Goal: Information Seeking & Learning: Learn about a topic

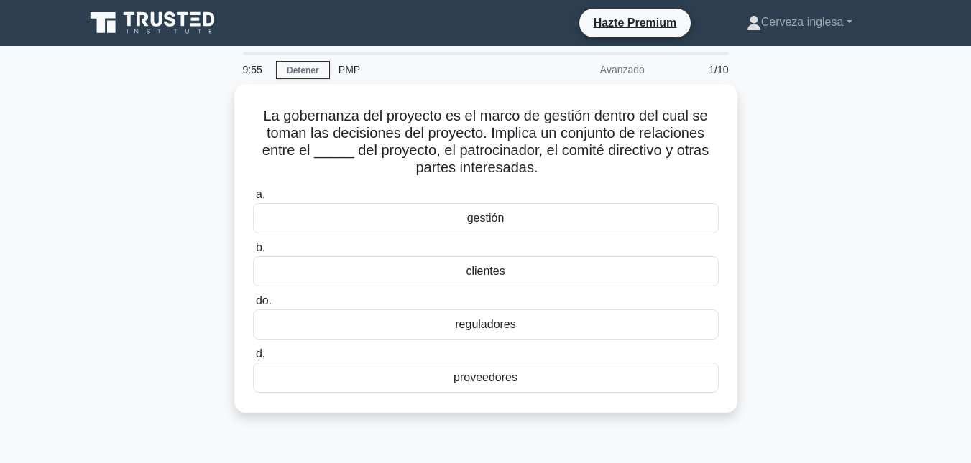
click at [118, 14] on icon at bounding box center [154, 22] width 138 height 27
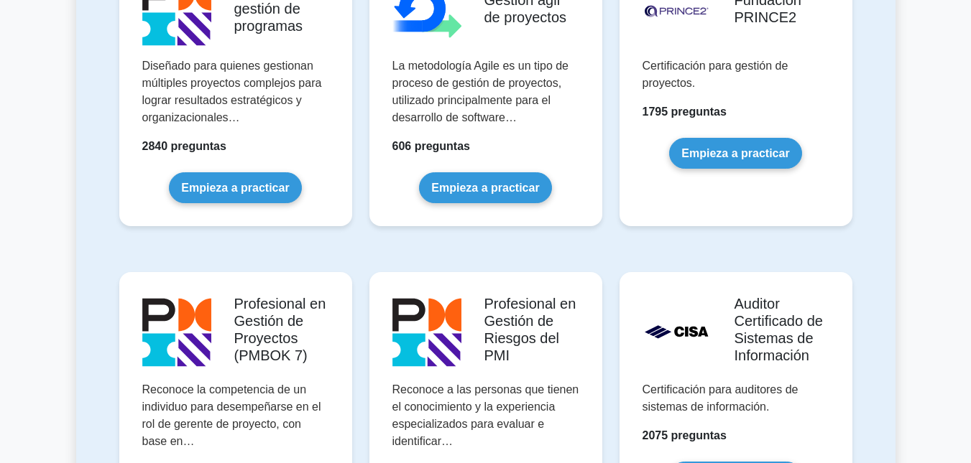
scroll to position [1092, 0]
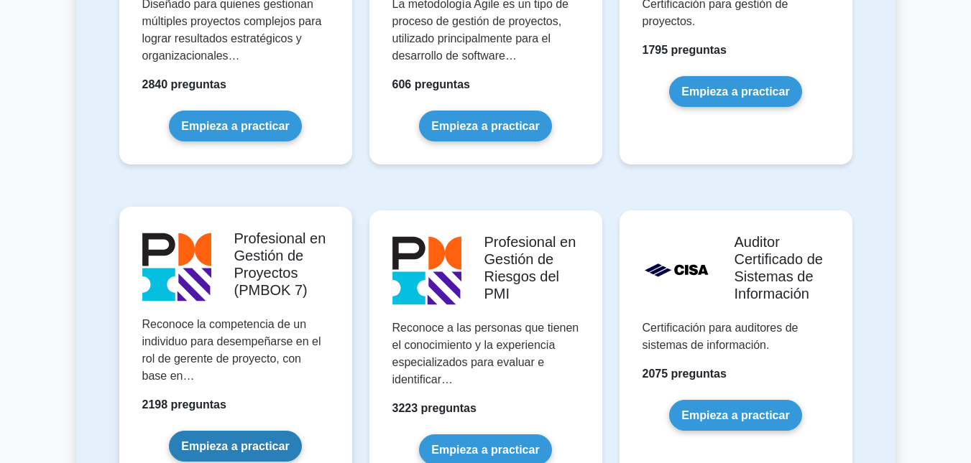
click at [245, 431] on link "Empieza a practicar" at bounding box center [235, 446] width 132 height 31
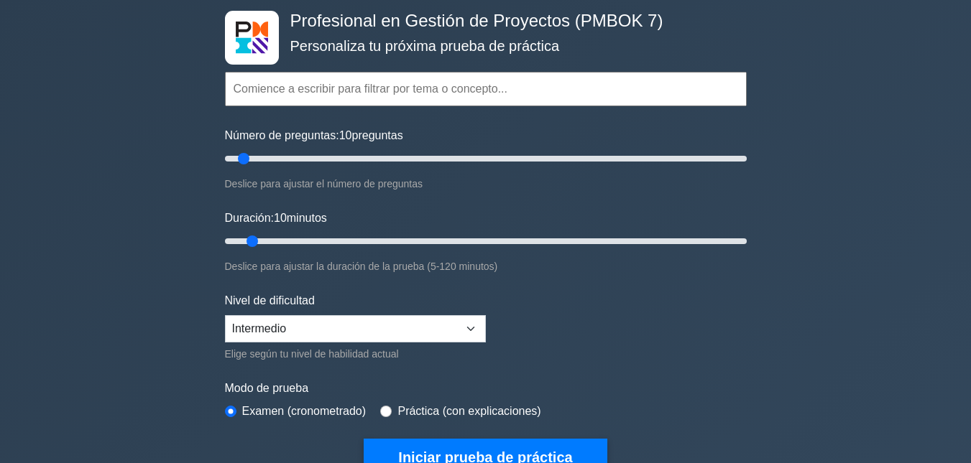
scroll to position [81, 0]
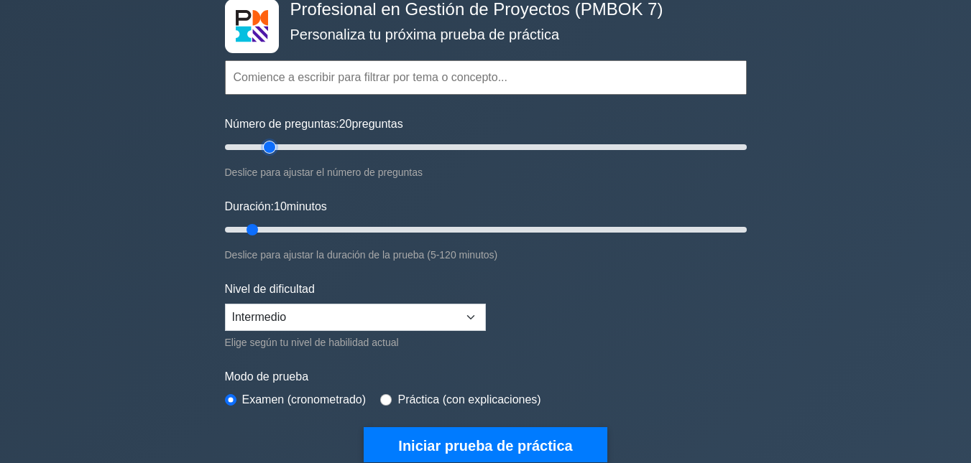
click at [269, 146] on input "Número de preguntas: 20 preguntas" at bounding box center [486, 147] width 522 height 17
type input "35"
click at [305, 147] on input "Número de preguntas: 20 preguntas" at bounding box center [486, 147] width 522 height 17
click at [306, 227] on input "Duración: 20 minutos" at bounding box center [486, 229] width 522 height 17
type input "25"
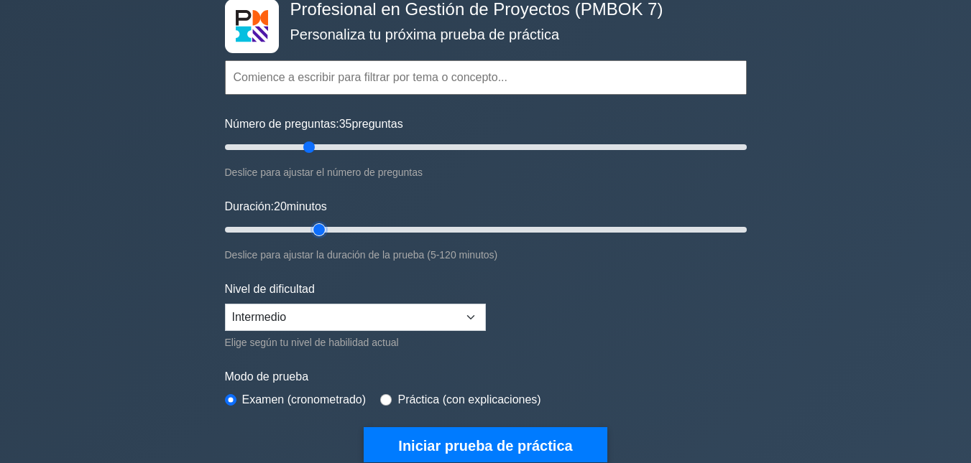
click at [323, 228] on input "Duración: 20 minutos" at bounding box center [486, 229] width 522 height 17
click at [389, 149] on input "Número de preguntas: 65 preguntas" at bounding box center [486, 147] width 522 height 17
click at [374, 144] on input "Número de preguntas: 65 preguntas" at bounding box center [486, 147] width 522 height 17
click at [365, 144] on input "Número de preguntas: 60 preguntas" at bounding box center [486, 147] width 522 height 17
type input "50"
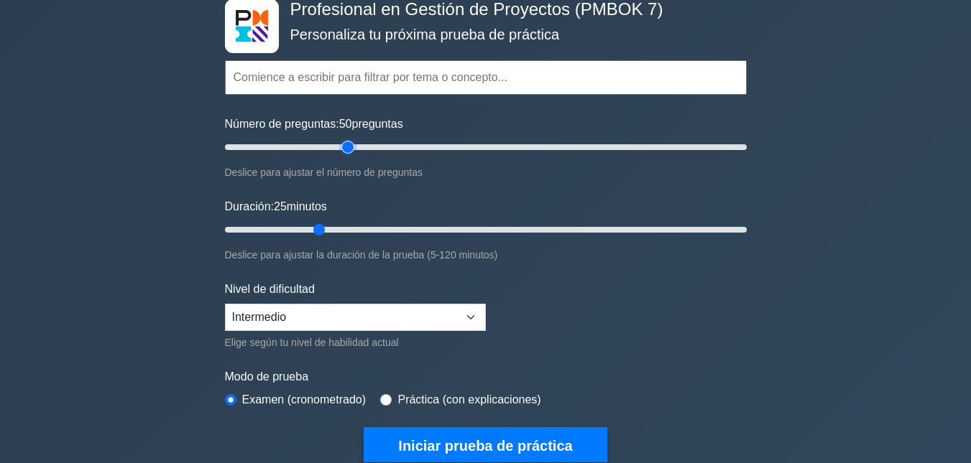
click at [353, 147] on input "Número de preguntas: 50 preguntas" at bounding box center [486, 147] width 522 height 17
drag, startPoint x: 320, startPoint y: 228, endPoint x: 479, endPoint y: 234, distance: 158.9
type input "60"
click at [479, 234] on input "Duración: 60 minutos" at bounding box center [486, 229] width 522 height 17
click at [396, 320] on select "Principiante Intermedio Experto" at bounding box center [355, 317] width 261 height 27
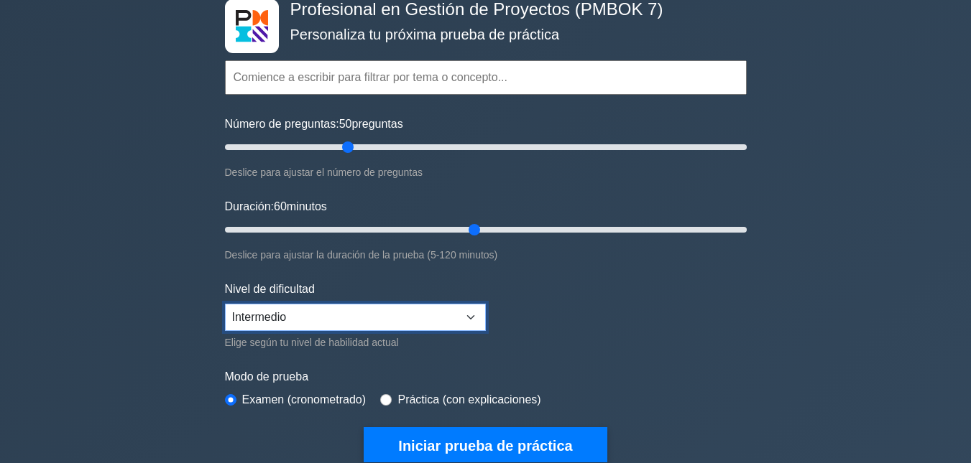
click at [225, 304] on select "Principiante Intermedio Experto" at bounding box center [355, 317] width 261 height 27
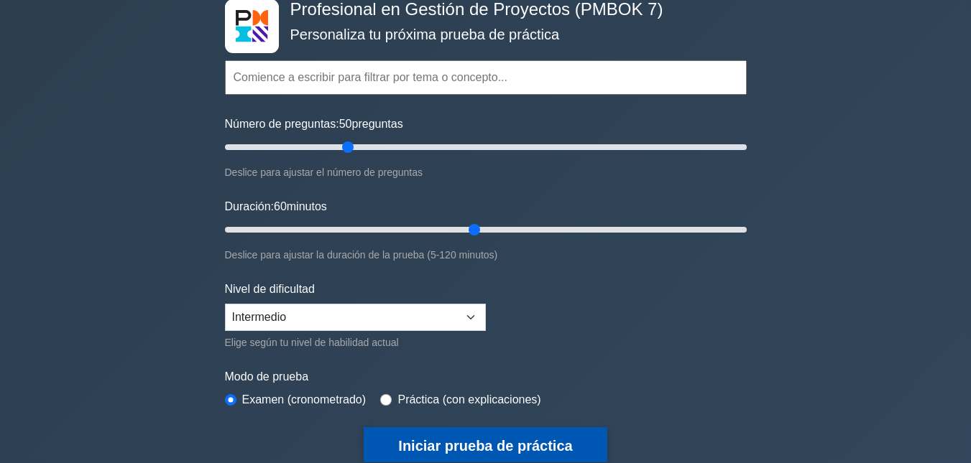
click at [476, 443] on font "Iniciar prueba de práctica" at bounding box center [485, 446] width 174 height 16
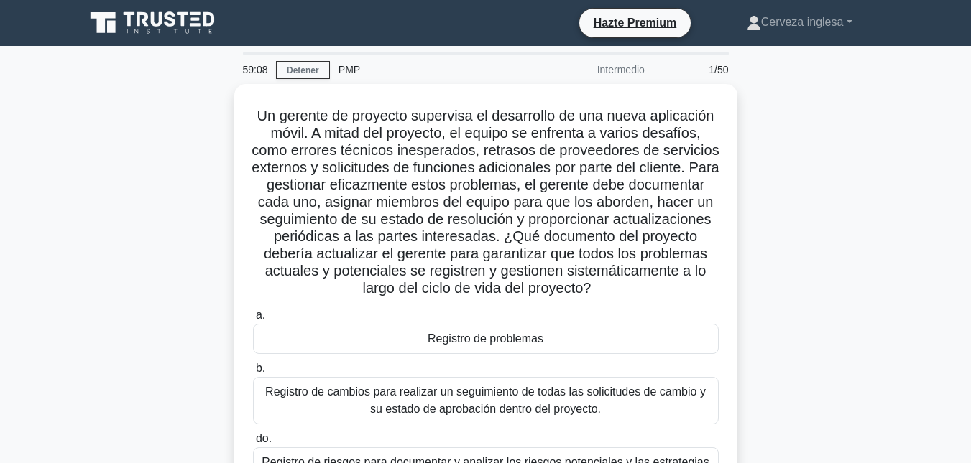
click at [887, 280] on div "Un gerente de proyecto supervisa el desarrollo de una nueva aplicación móvil. A…" at bounding box center [485, 343] width 819 height 519
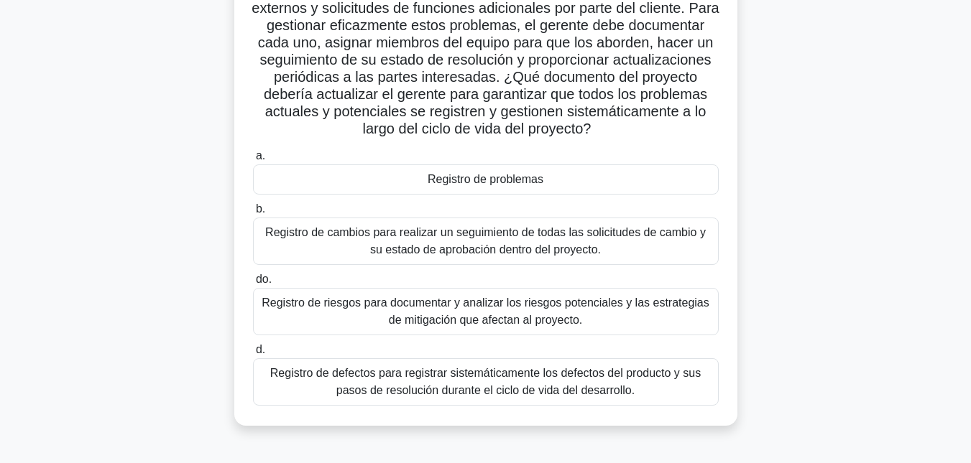
scroll to position [168, 0]
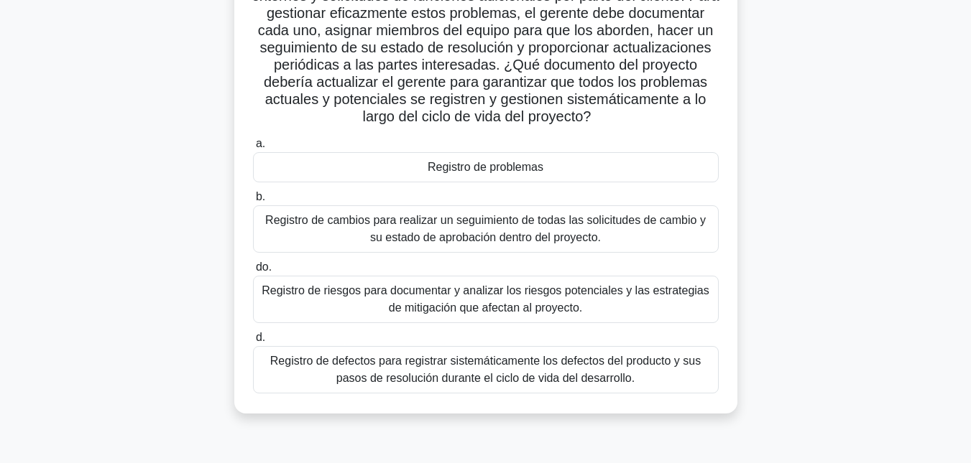
click at [518, 230] on font "Registro de cambios para realizar un seguimiento de todas las solicitudes de ca…" at bounding box center [485, 229] width 453 height 34
click at [253, 202] on input "b. Registro de cambios para realizar un seguimiento de todas las solicitudes de…" at bounding box center [253, 197] width 0 height 9
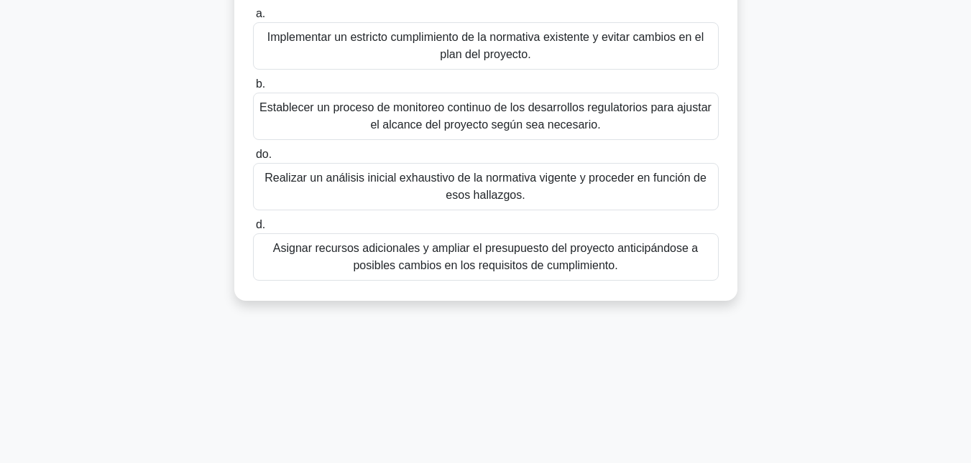
scroll to position [249, 0]
click at [640, 131] on font "Establecer un proceso de monitoreo continuo de los desarrollos regulatorios par…" at bounding box center [485, 114] width 453 height 34
click at [253, 87] on input "b. Establecer un proceso de monitoreo continuo de los desarrollos regulatorios …" at bounding box center [253, 82] width 0 height 9
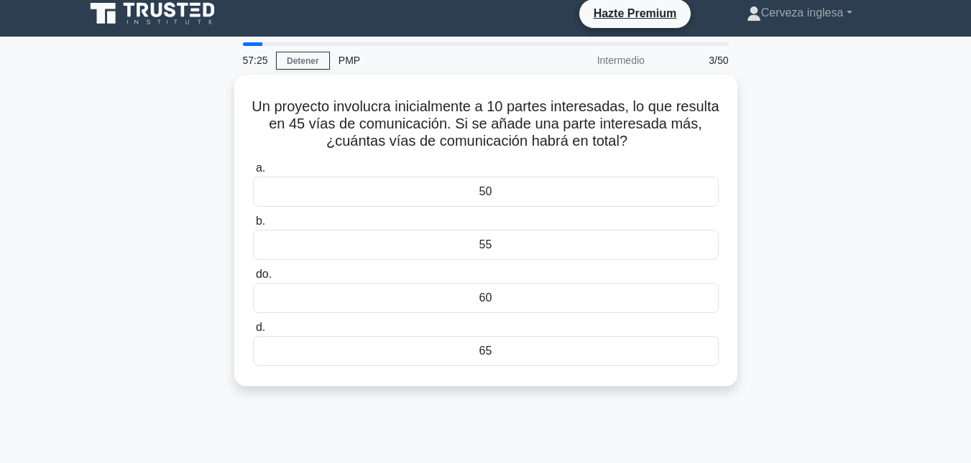
scroll to position [0, 0]
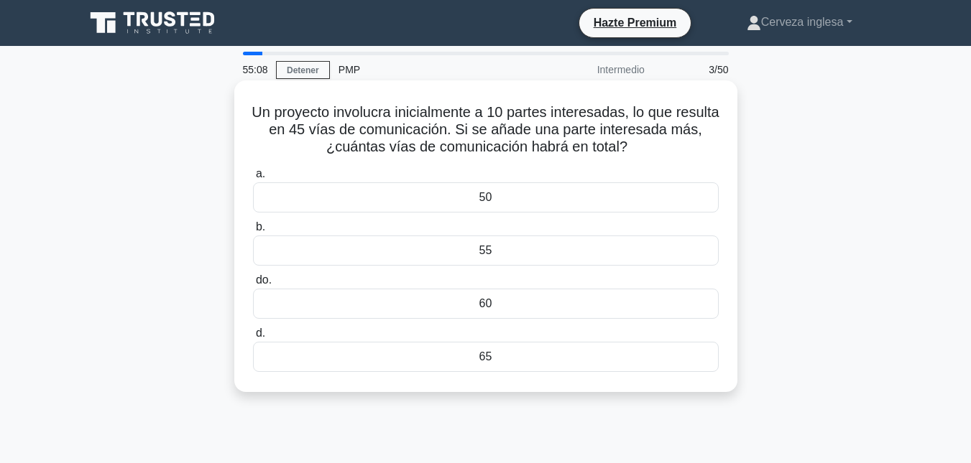
click at [501, 256] on div "55" at bounding box center [486, 251] width 466 height 30
click at [253, 232] on input "b. 55" at bounding box center [253, 227] width 0 height 9
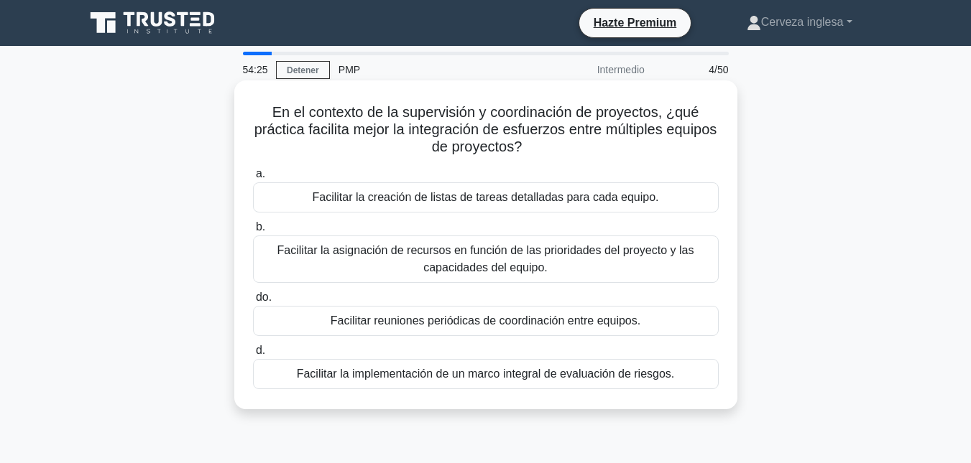
click at [478, 322] on font "Facilitar reuniones periódicas de coordinación entre equipos." at bounding box center [485, 321] width 310 height 12
click at [253, 302] on input "do. Facilitar reuniones periódicas de coordinación entre equipos." at bounding box center [253, 297] width 0 height 9
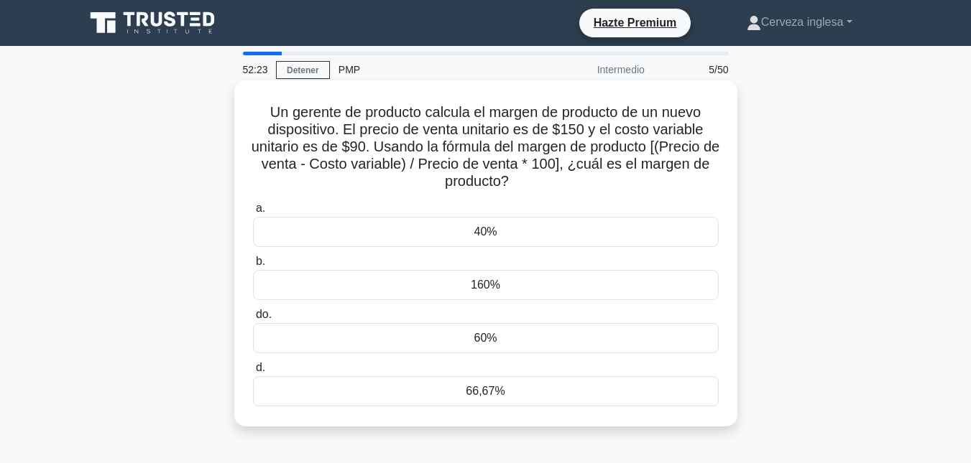
click at [476, 234] on font "40%" at bounding box center [484, 232] width 23 height 12
click at [253, 213] on input "a. 40%" at bounding box center [253, 208] width 0 height 9
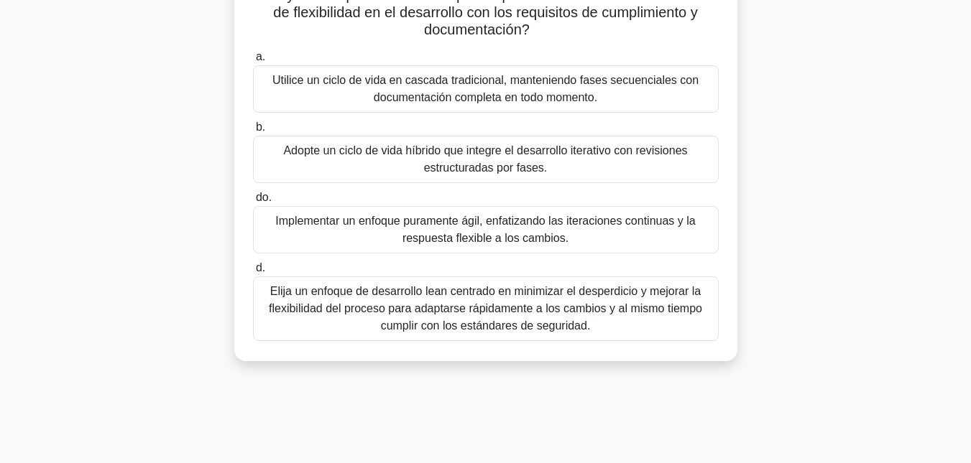
scroll to position [313, 0]
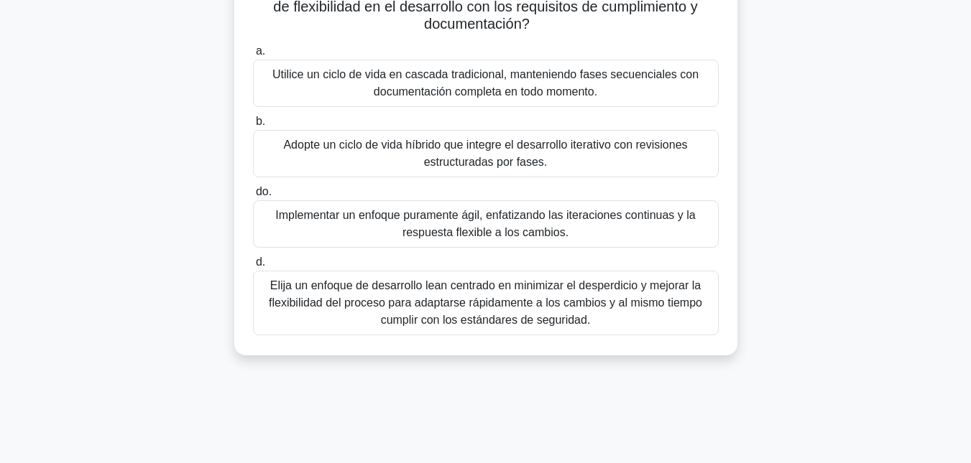
click at [454, 303] on font "Elija un enfoque de desarrollo lean centrado en minimizar el desperdicio y mejo…" at bounding box center [485, 302] width 433 height 47
click at [253, 267] on input "d. Elija un enfoque de desarrollo lean centrado en minimizar el desperdicio y m…" at bounding box center [253, 262] width 0 height 9
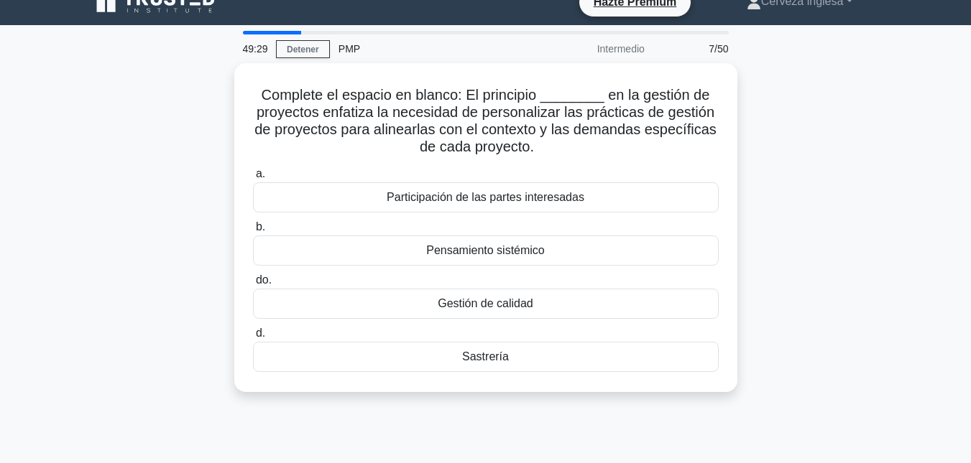
scroll to position [0, 0]
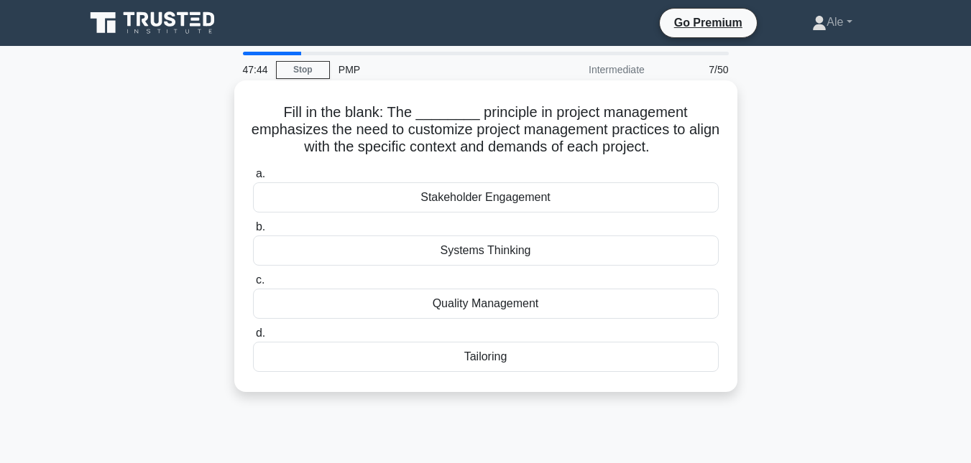
click at [528, 197] on div "Stakeholder Engagement" at bounding box center [486, 197] width 466 height 30
click at [253, 179] on input "a. Stakeholder Engagement" at bounding box center [253, 174] width 0 height 9
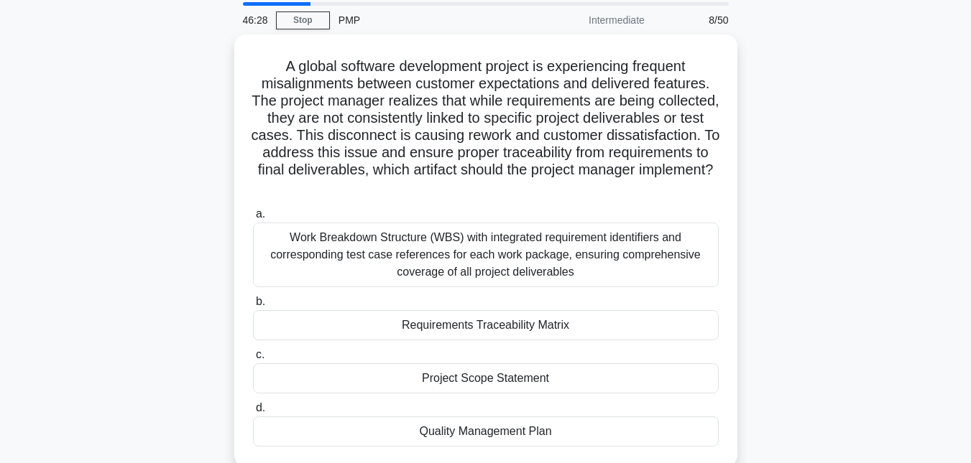
scroll to position [48, 0]
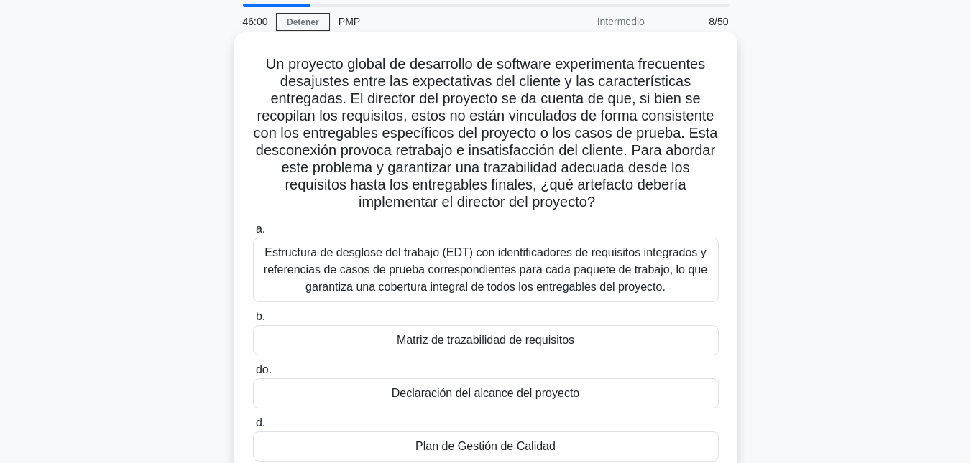
click at [482, 254] on font "Estructura de desglose del trabajo (EDT) con identificadores de requisitos inte…" at bounding box center [485, 269] width 443 height 47
click at [253, 234] on input "a. Estructura de desglose del trabajo (EDT) con identificadores de requisitos i…" at bounding box center [253, 229] width 0 height 9
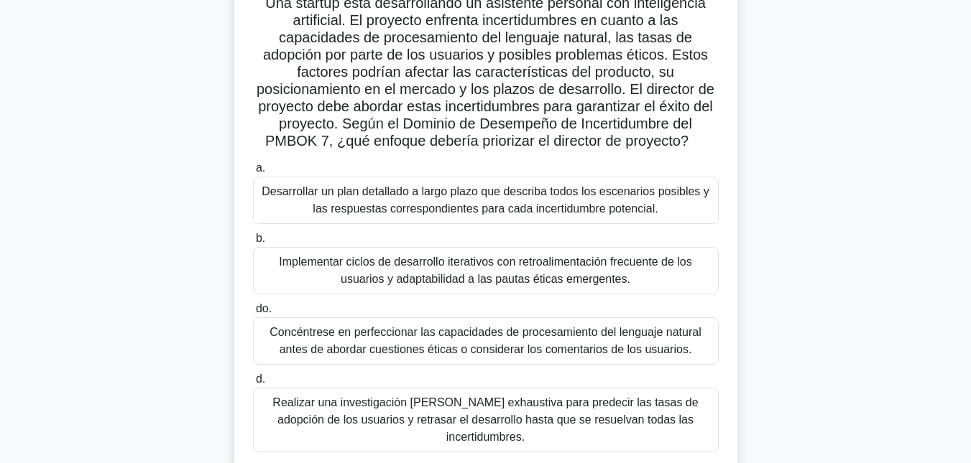
scroll to position [115, 0]
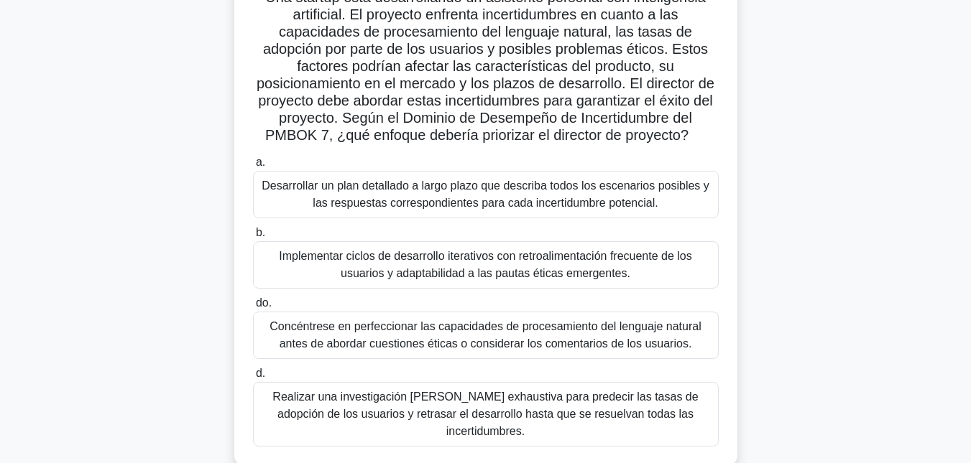
click at [485, 259] on font "Implementar ciclos de desarrollo iterativos con retroalimentación frecuente de …" at bounding box center [485, 264] width 413 height 29
click at [253, 238] on input "b. Implementar ciclos de desarrollo iterativos con retroalimentación frecuente …" at bounding box center [253, 232] width 0 height 9
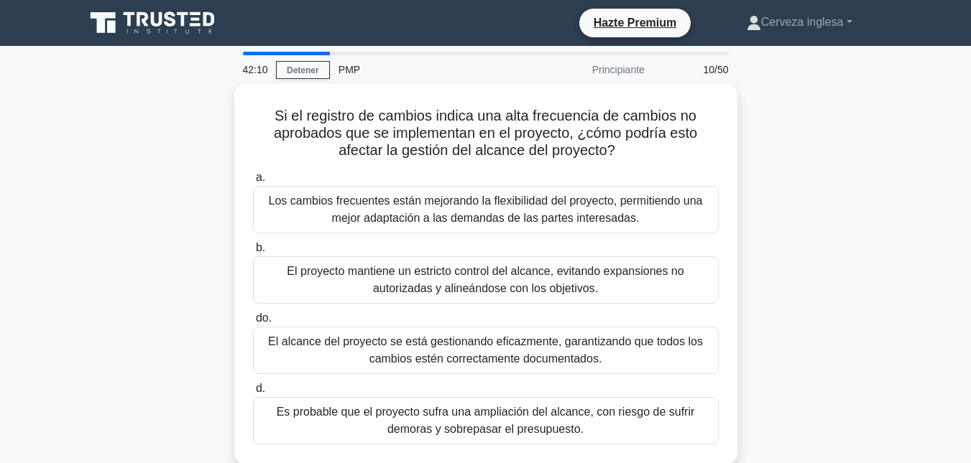
scroll to position [29, 0]
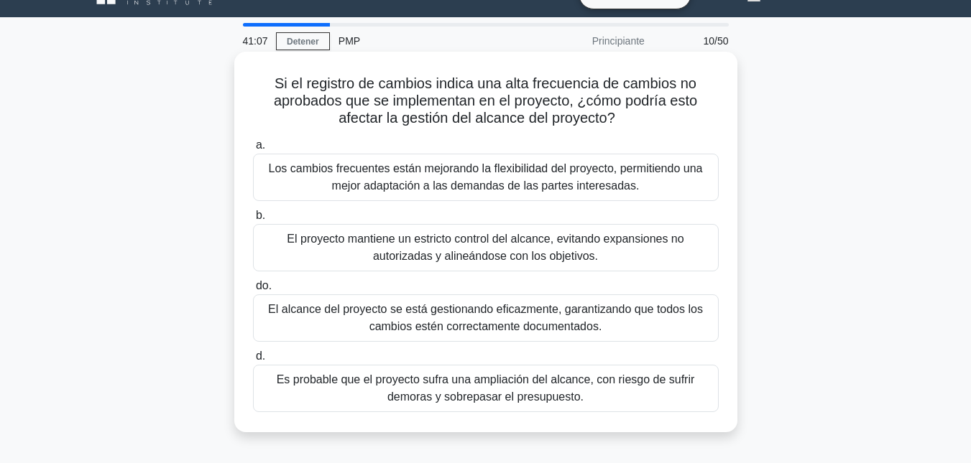
click at [538, 394] on font "Es probable que el proyecto sufra una ampliación del alcance, con riesgo de suf…" at bounding box center [486, 388] width 418 height 29
click at [253, 361] on input "d. Es probable que el proyecto sufra una ampliación del alcance, con riesgo de …" at bounding box center [253, 356] width 0 height 9
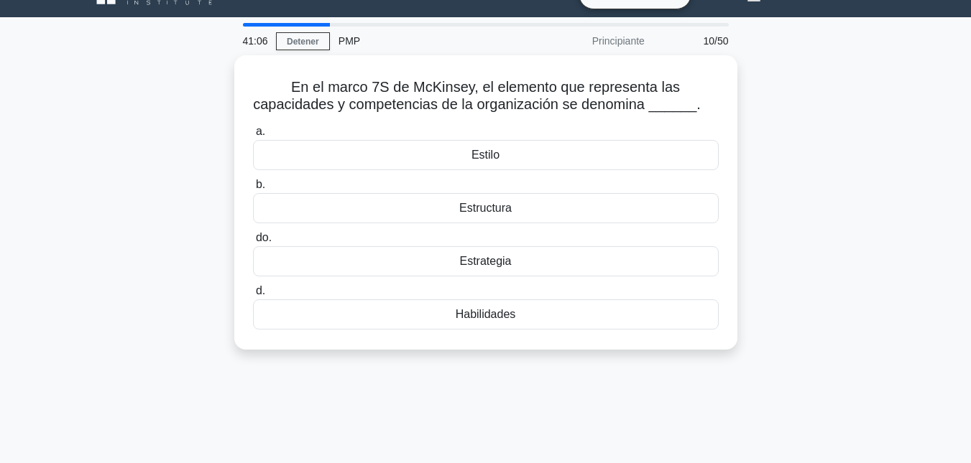
scroll to position [0, 0]
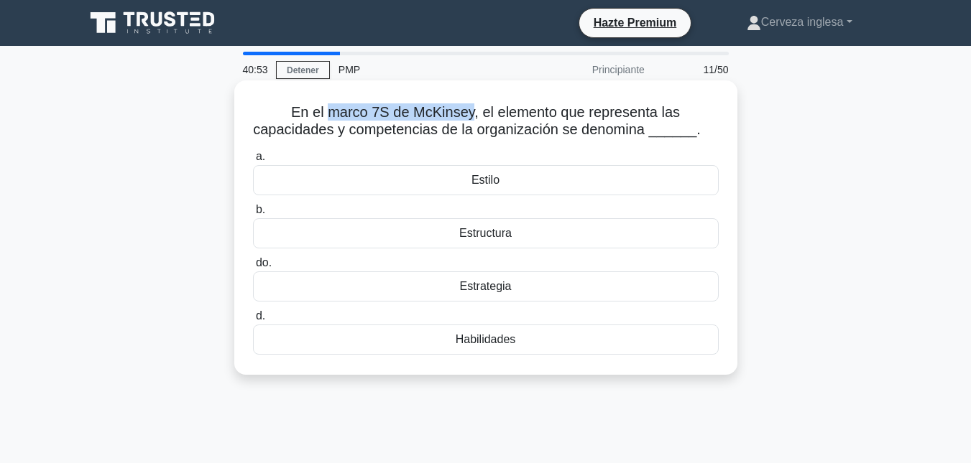
drag, startPoint x: 472, startPoint y: 113, endPoint x: 330, endPoint y: 111, distance: 142.3
click at [330, 111] on font "En el marco 7S de McKinsey, el elemento que representa las capacidades y compet…" at bounding box center [477, 120] width 448 height 33
copy font "marco 7S de McKinsey"
click at [499, 287] on font "Estrategia" at bounding box center [485, 286] width 52 height 12
click at [253, 268] on input "do. Estrategia" at bounding box center [253, 263] width 0 height 9
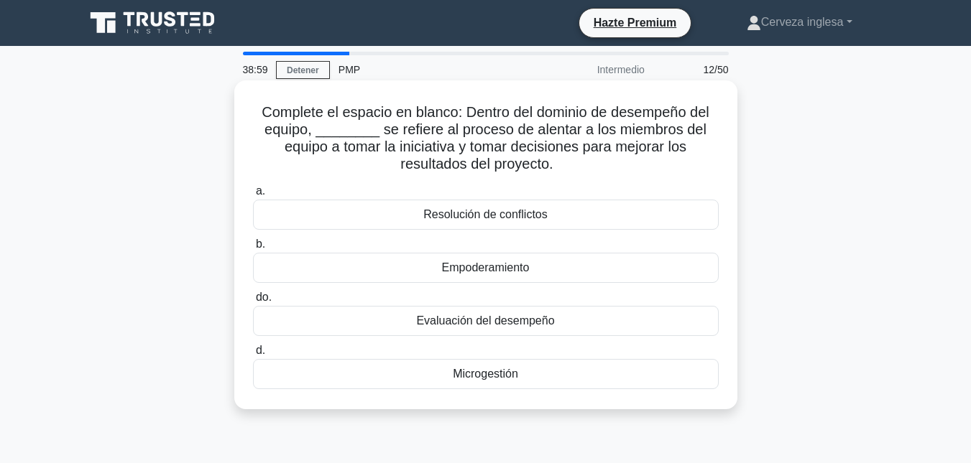
click at [494, 269] on font "Empoderamiento" at bounding box center [486, 268] width 88 height 12
click at [253, 249] on input "b. Empoderamiento" at bounding box center [253, 244] width 0 height 9
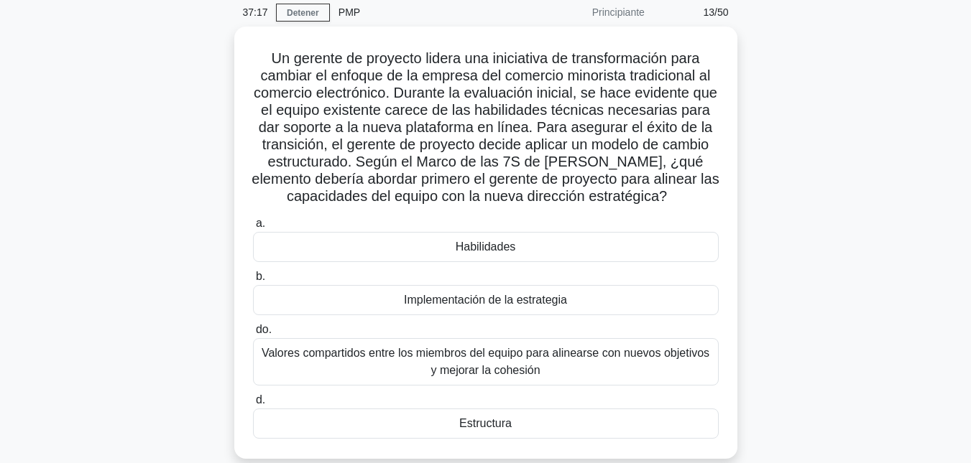
scroll to position [86, 0]
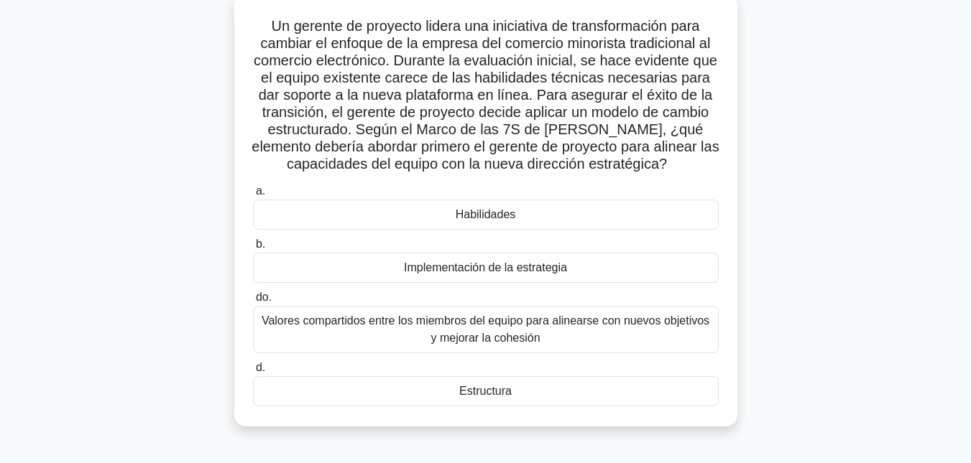
click at [480, 211] on font "Habilidades" at bounding box center [485, 214] width 60 height 12
click at [253, 196] on input "a. Habilidades" at bounding box center [253, 191] width 0 height 9
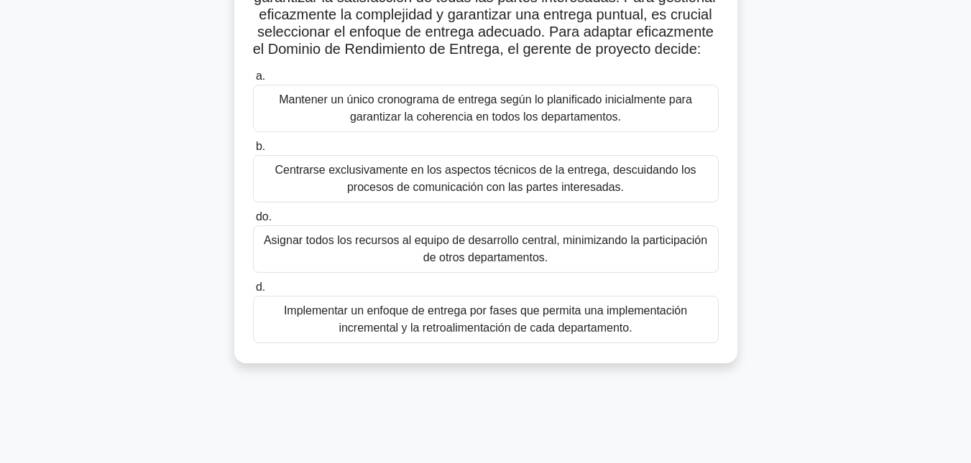
scroll to position [259, 0]
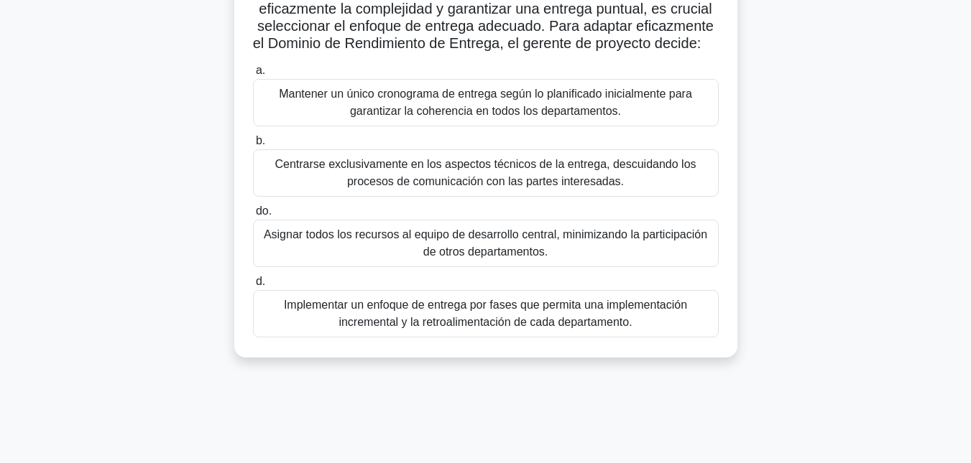
click at [514, 328] on font "Implementar un enfoque de entrega por fases que permita una implementación incr…" at bounding box center [485, 313] width 403 height 29
click at [253, 287] on input "d. Implementar un enfoque de entrega por fases que permita una implementación i…" at bounding box center [253, 281] width 0 height 9
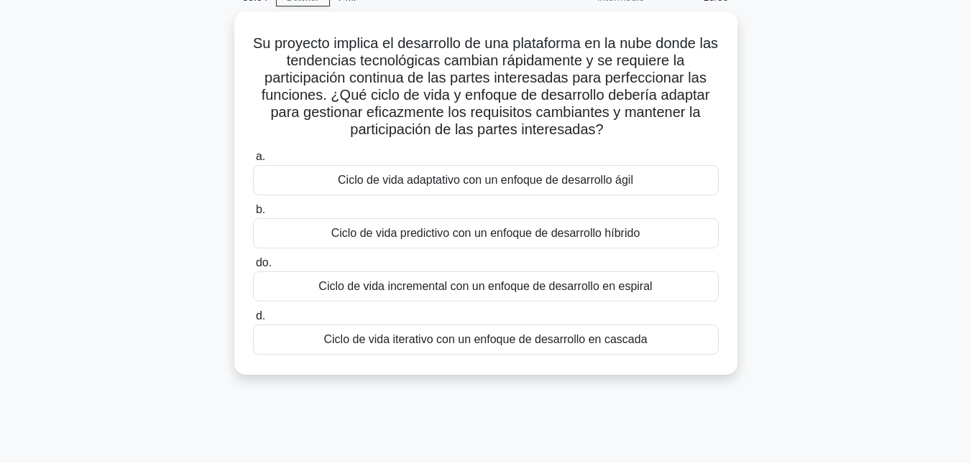
scroll to position [0, 0]
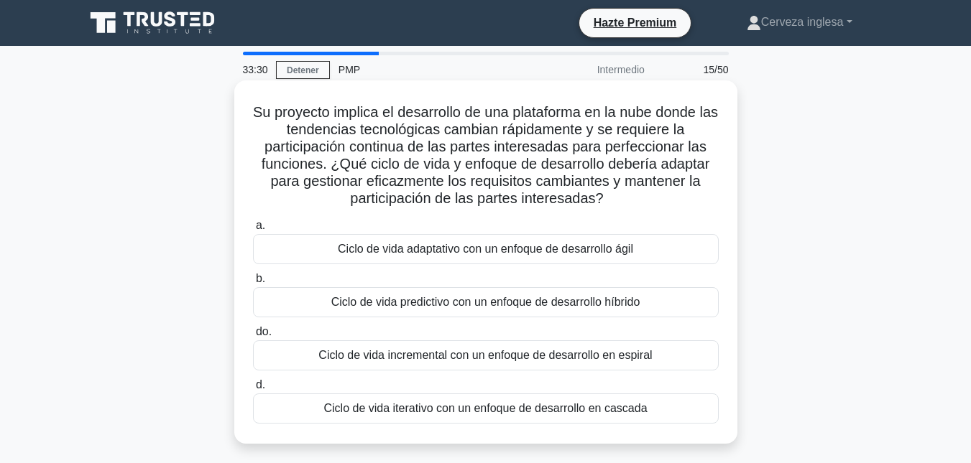
click at [505, 250] on font "Ciclo de vida adaptativo con un enfoque de desarrollo ágil" at bounding box center [485, 249] width 295 height 12
click at [253, 231] on input "a. Ciclo de vida adaptativo con un enfoque de desarrollo ágil" at bounding box center [253, 225] width 0 height 9
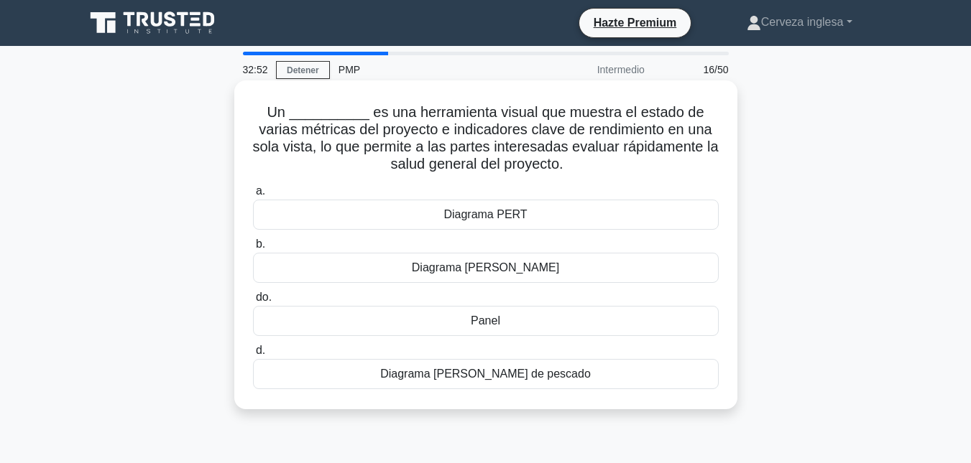
click at [490, 324] on font "Panel" at bounding box center [485, 321] width 29 height 12
click at [253, 302] on input "do. Panel" at bounding box center [253, 297] width 0 height 9
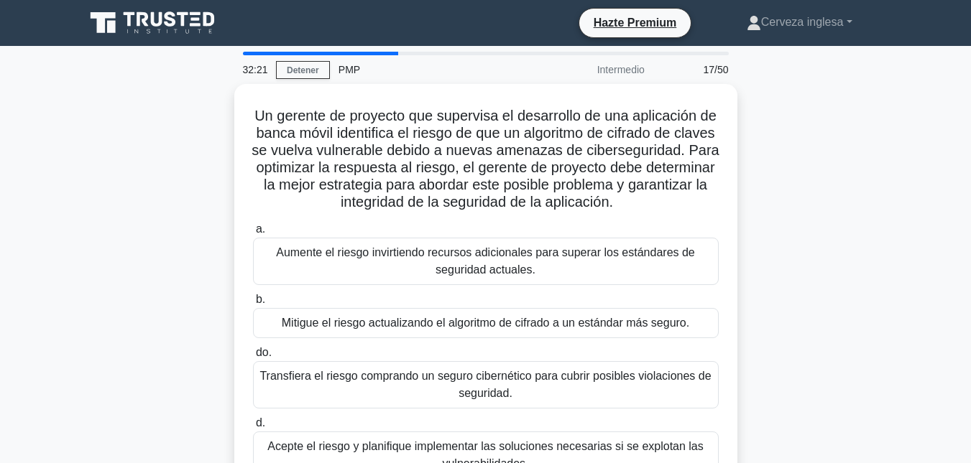
click at [394, 54] on div at bounding box center [320, 54] width 155 height 4
drag, startPoint x: 391, startPoint y: 54, endPoint x: 384, endPoint y: 52, distance: 7.3
click at [384, 52] on div at bounding box center [320, 54] width 155 height 4
click at [305, 71] on font "Detener" at bounding box center [303, 70] width 32 height 10
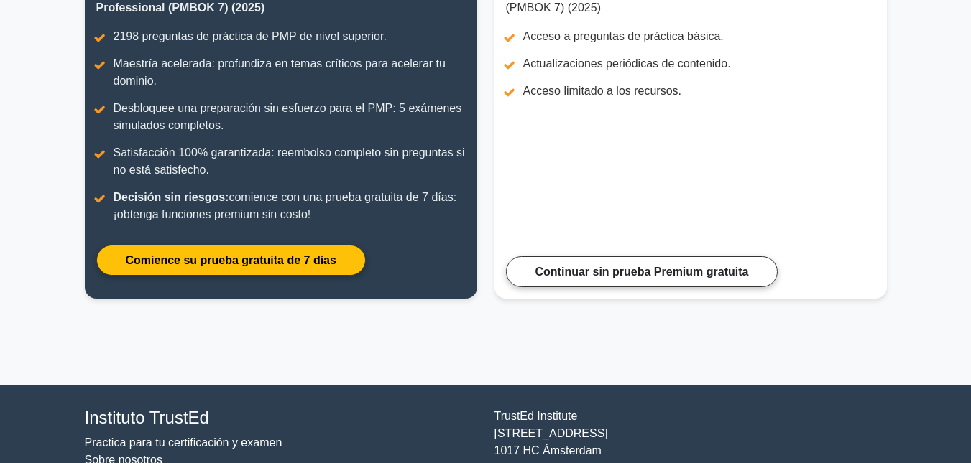
scroll to position [245, 0]
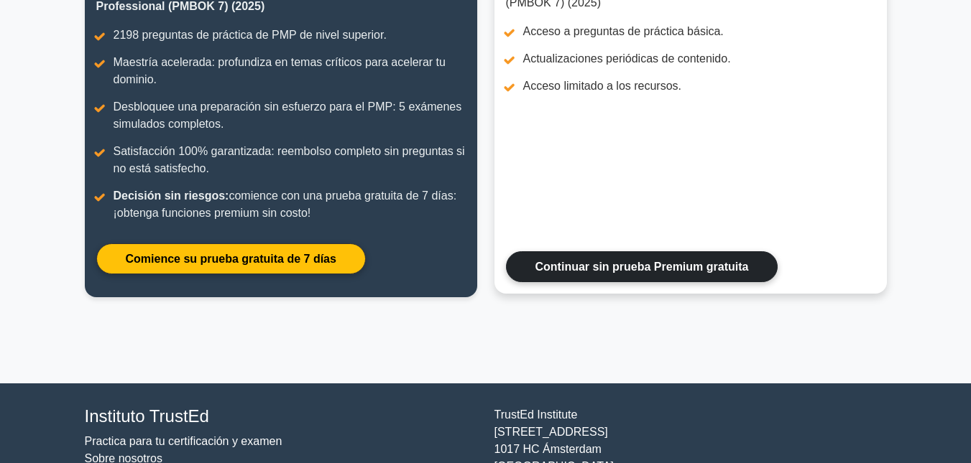
click at [674, 263] on link "Continuar sin prueba Premium gratuita" at bounding box center [642, 266] width 272 height 31
